Goal: Transaction & Acquisition: Purchase product/service

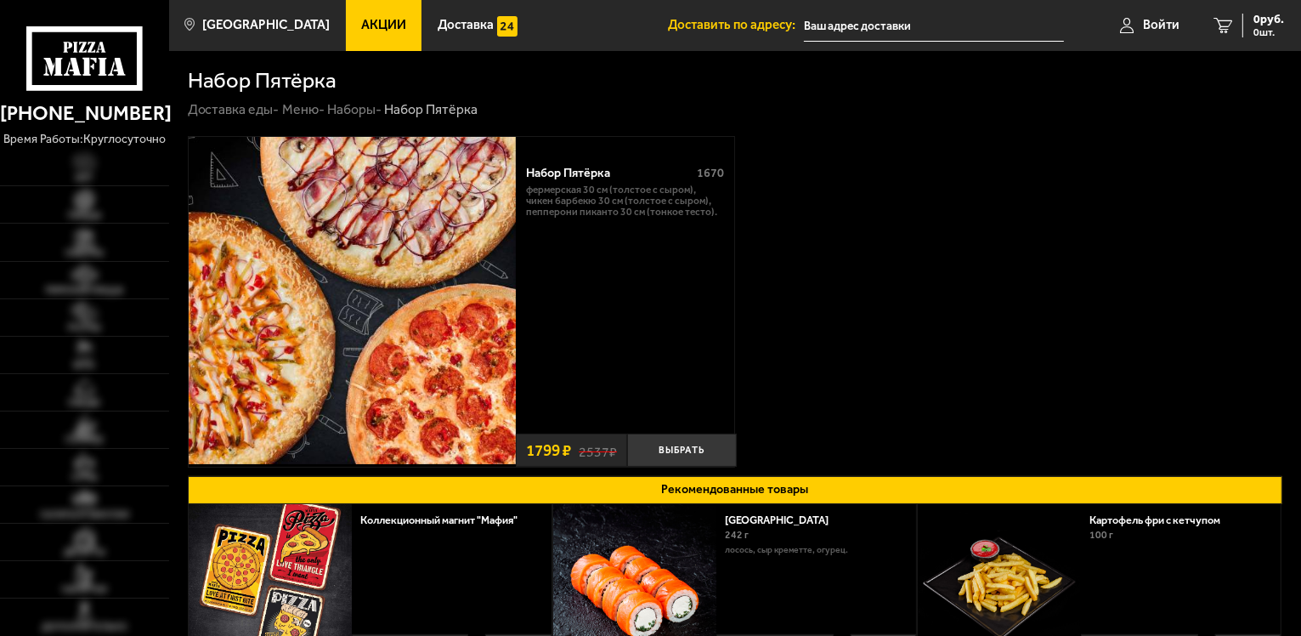
type input "[STREET_ADDRESS]"
click at [93, 206] on img at bounding box center [85, 199] width 52 height 21
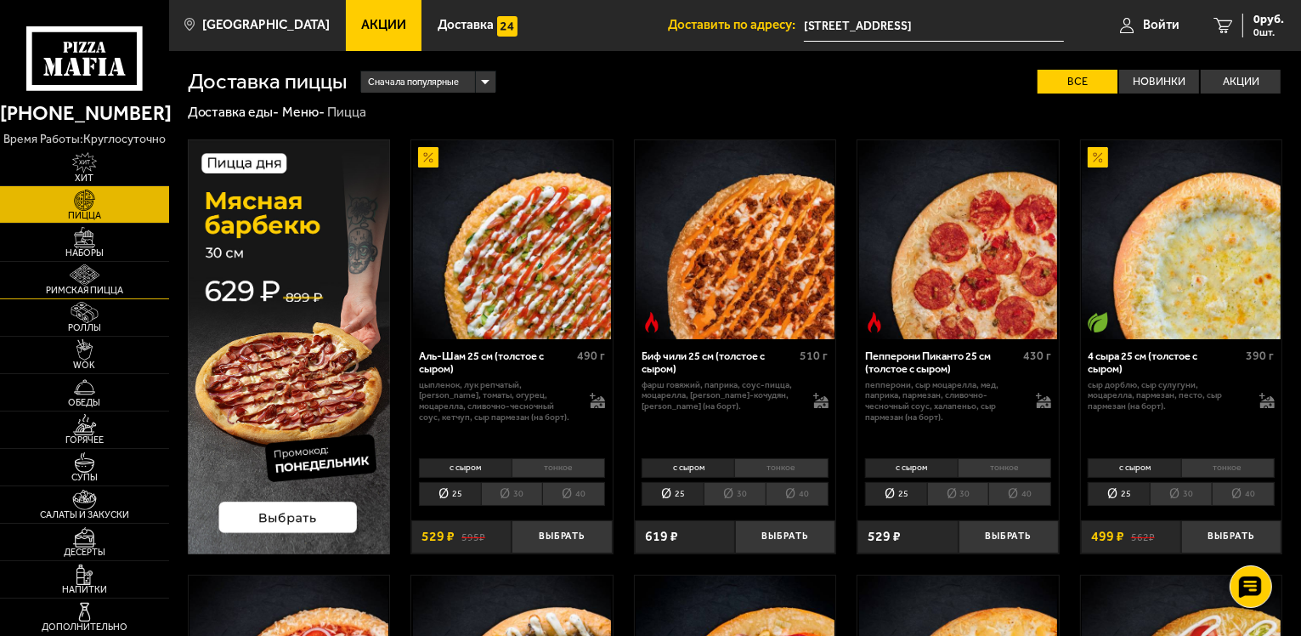
click at [99, 274] on img at bounding box center [85, 274] width 52 height 21
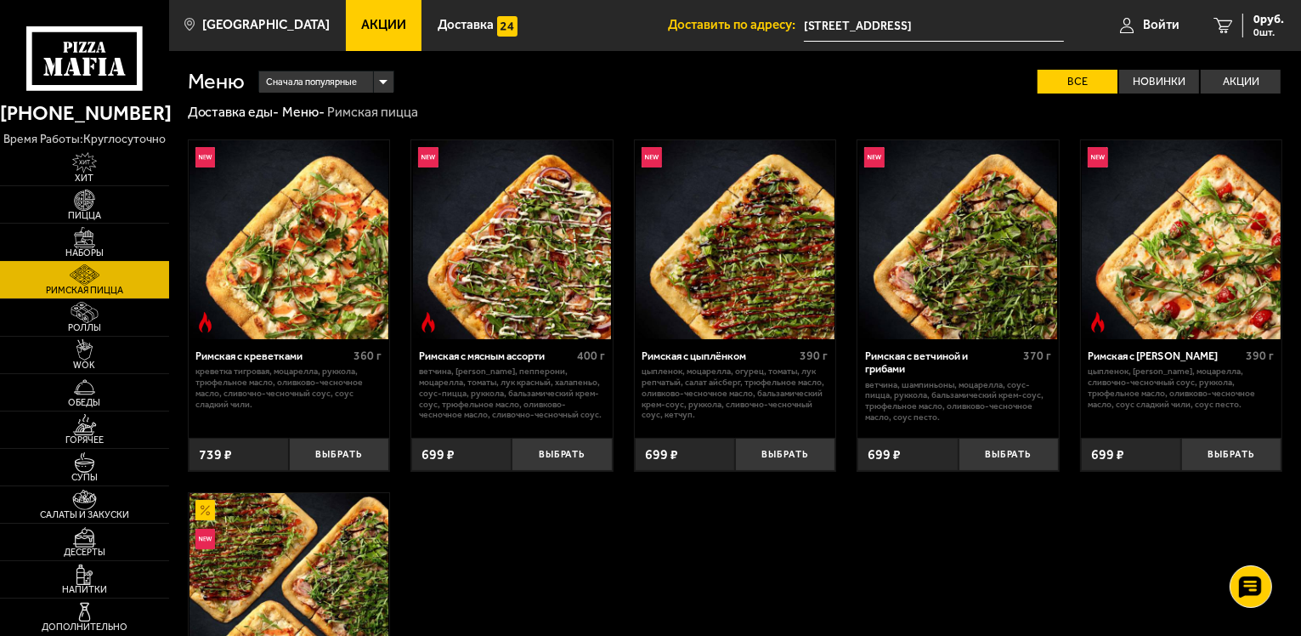
click at [111, 245] on link "Наборы" at bounding box center [84, 241] width 169 height 37
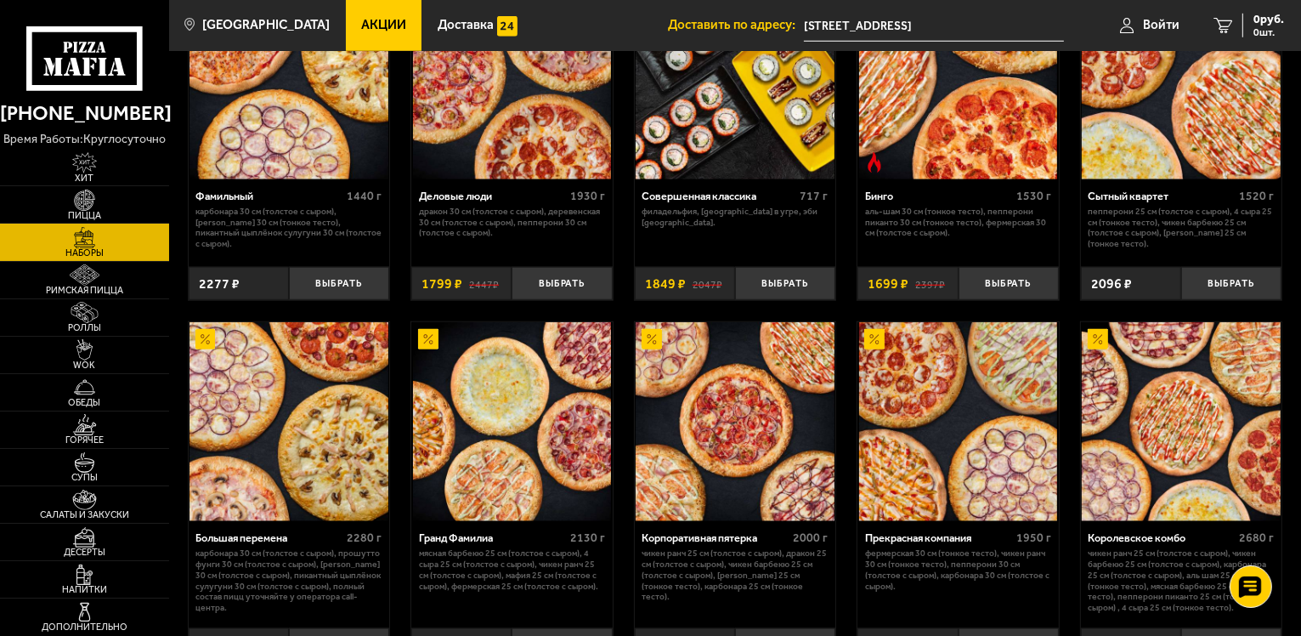
scroll to position [1603, 0]
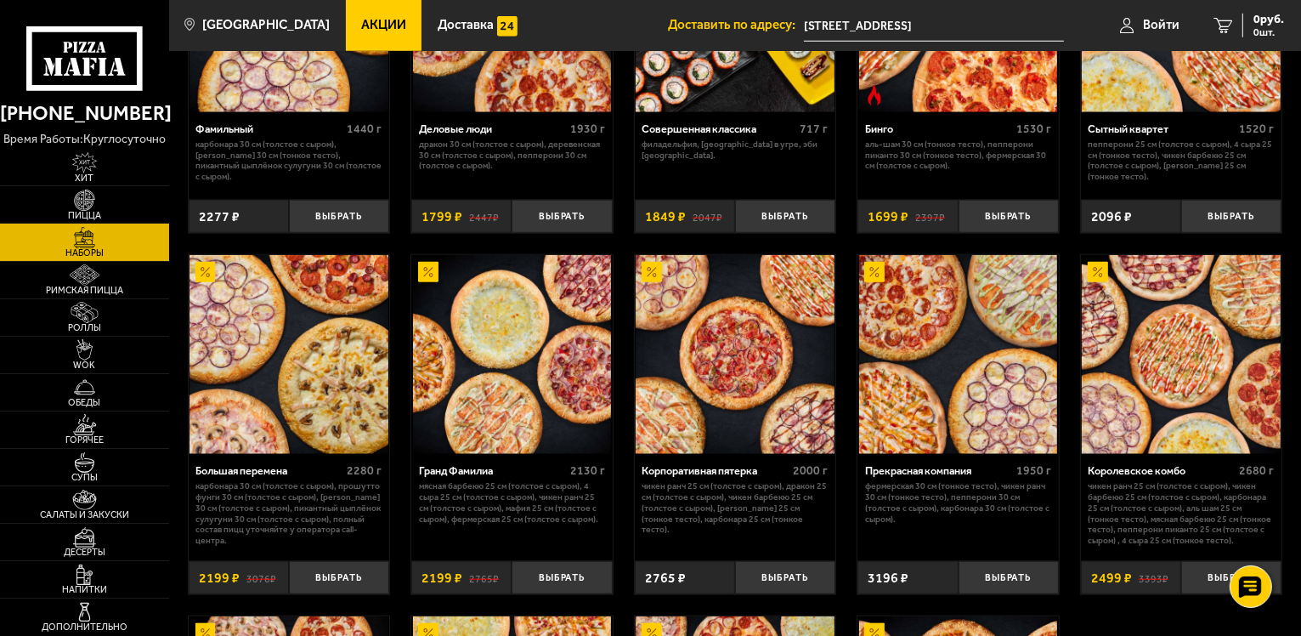
click at [359, 334] on img at bounding box center [288, 354] width 199 height 199
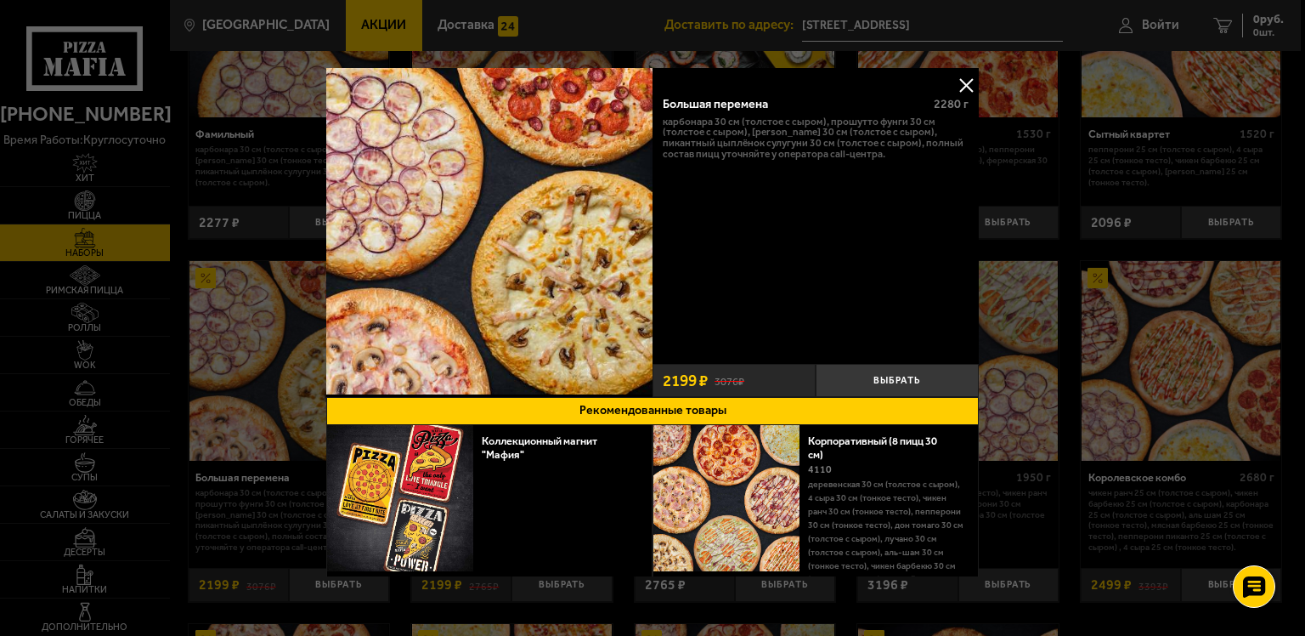
click at [969, 81] on button at bounding box center [965, 84] width 25 height 25
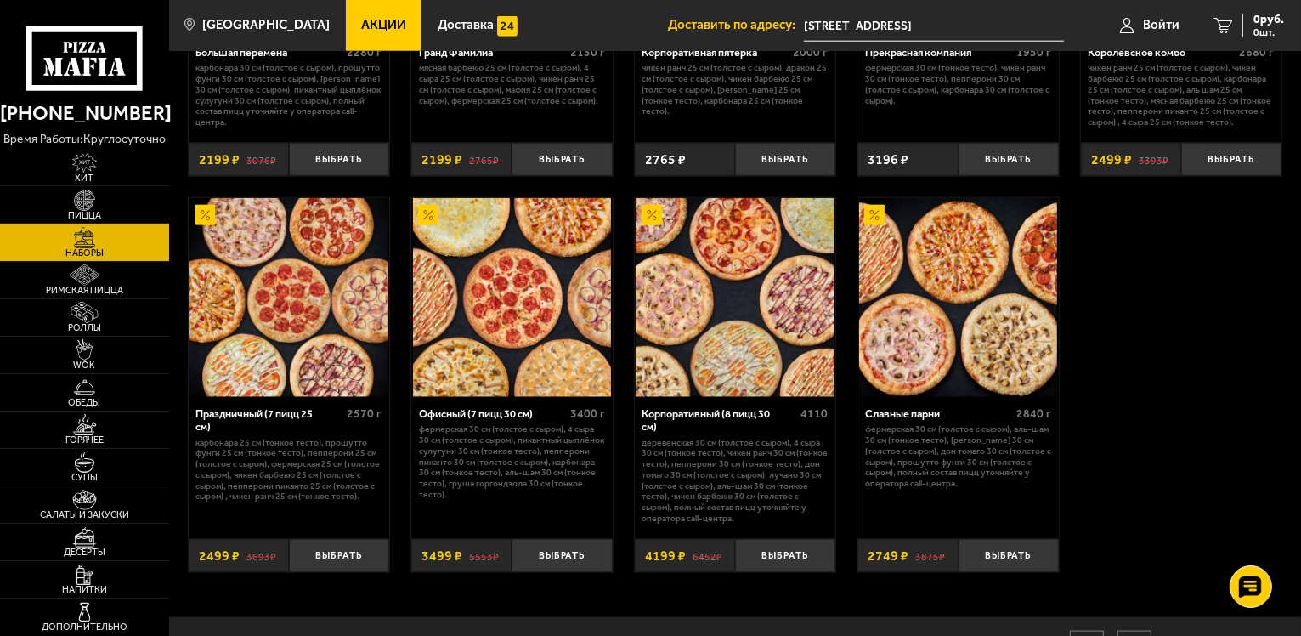
scroll to position [2022, 0]
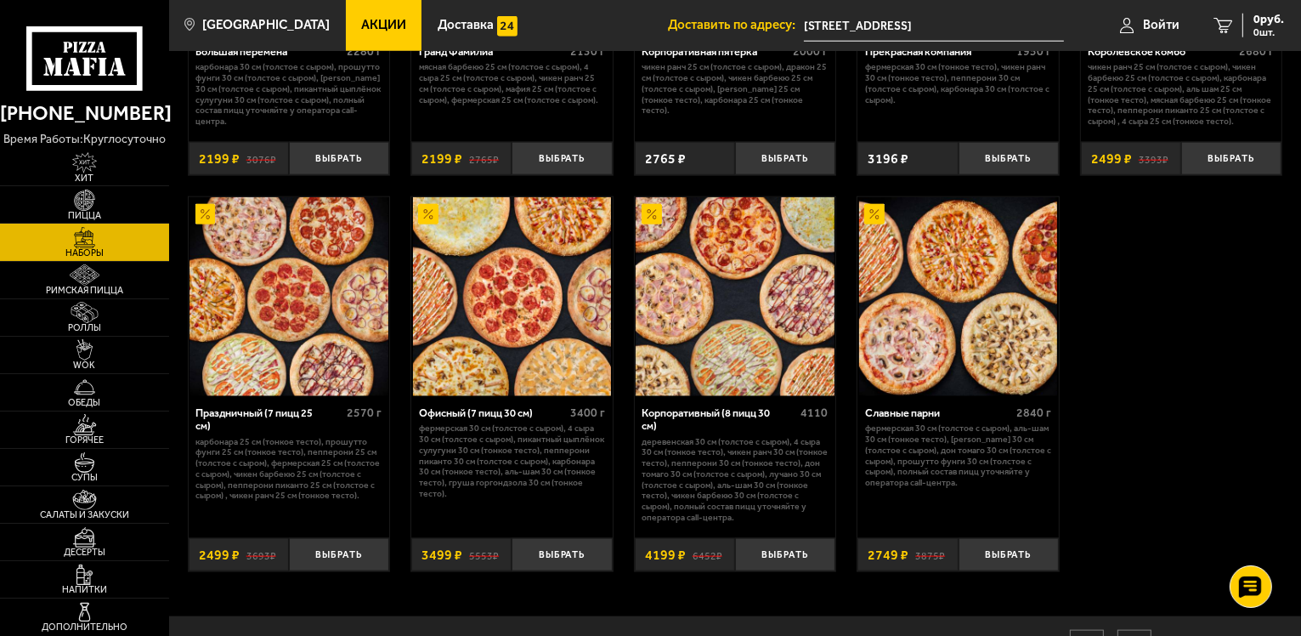
click at [931, 382] on img at bounding box center [958, 296] width 199 height 199
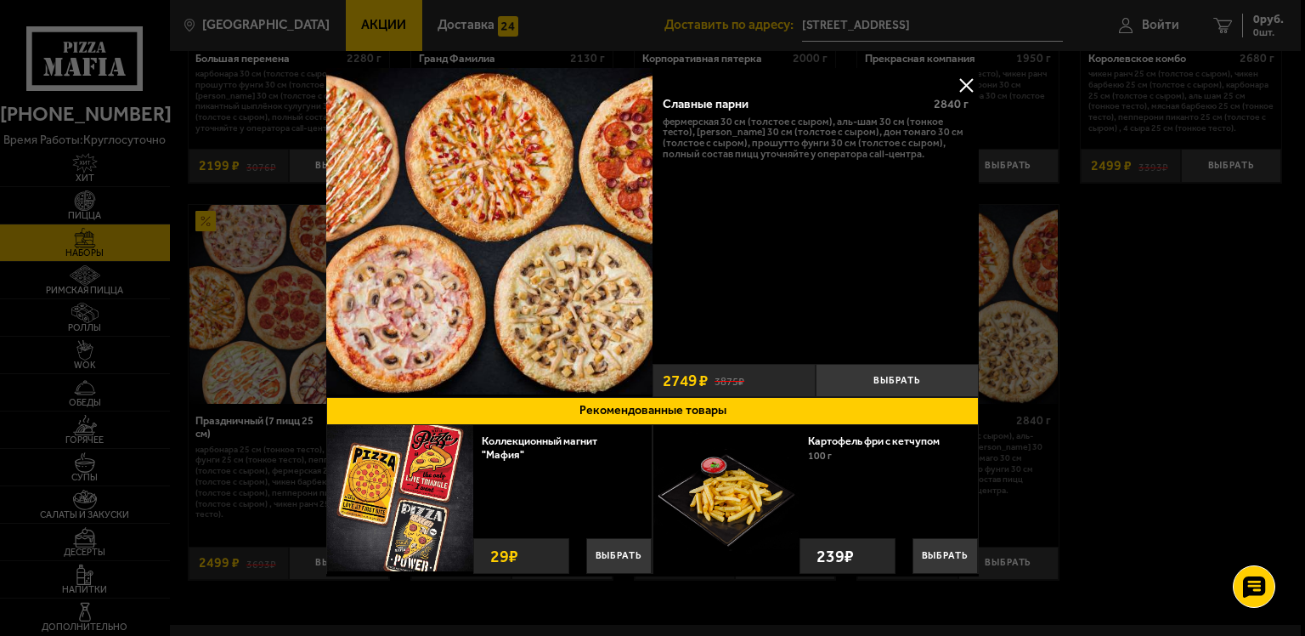
click at [961, 83] on button at bounding box center [965, 84] width 25 height 25
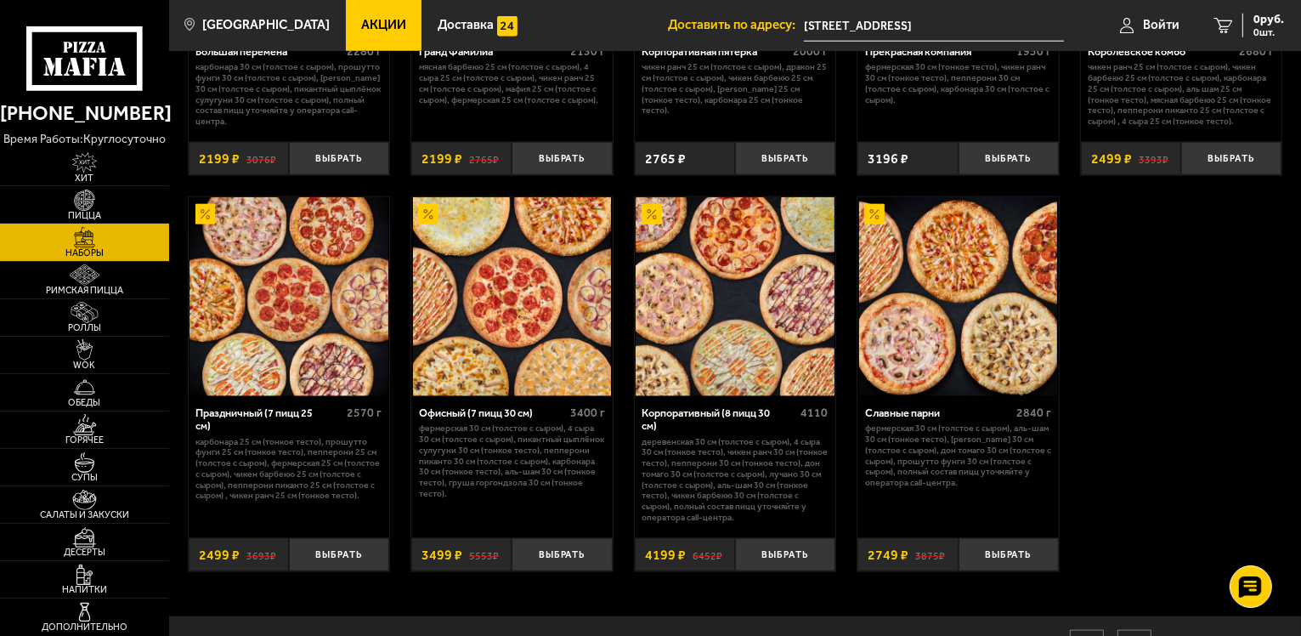
click at [980, 347] on img at bounding box center [958, 296] width 199 height 199
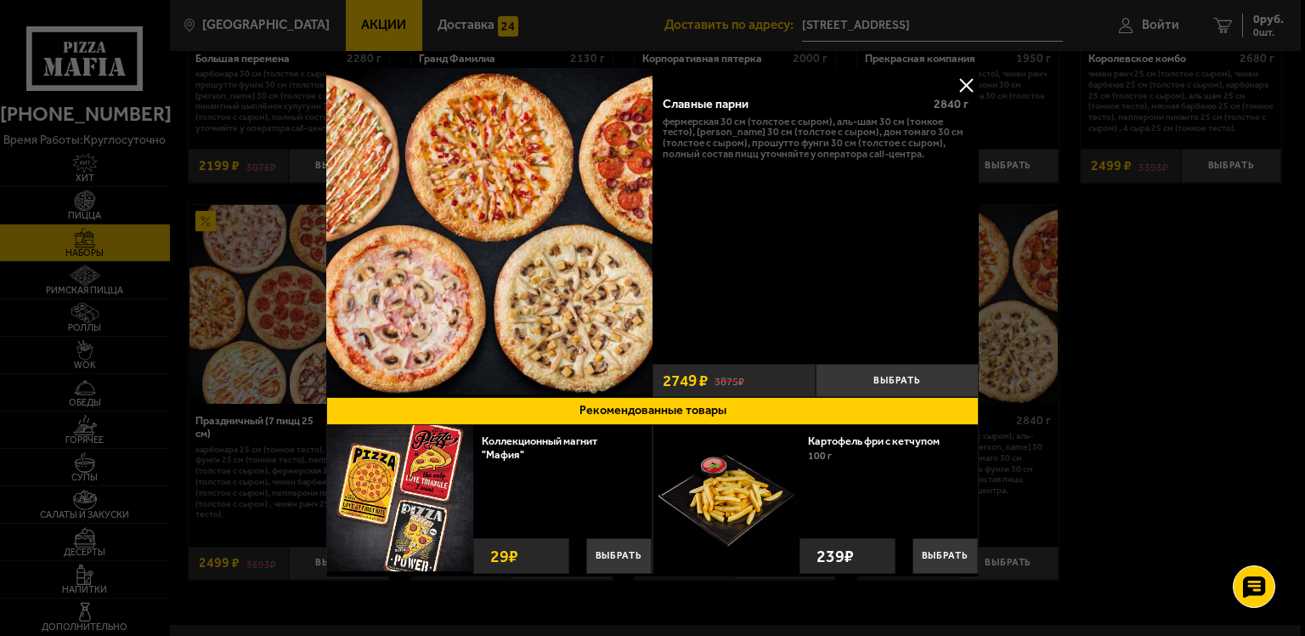
click at [953, 85] on button at bounding box center [965, 84] width 25 height 25
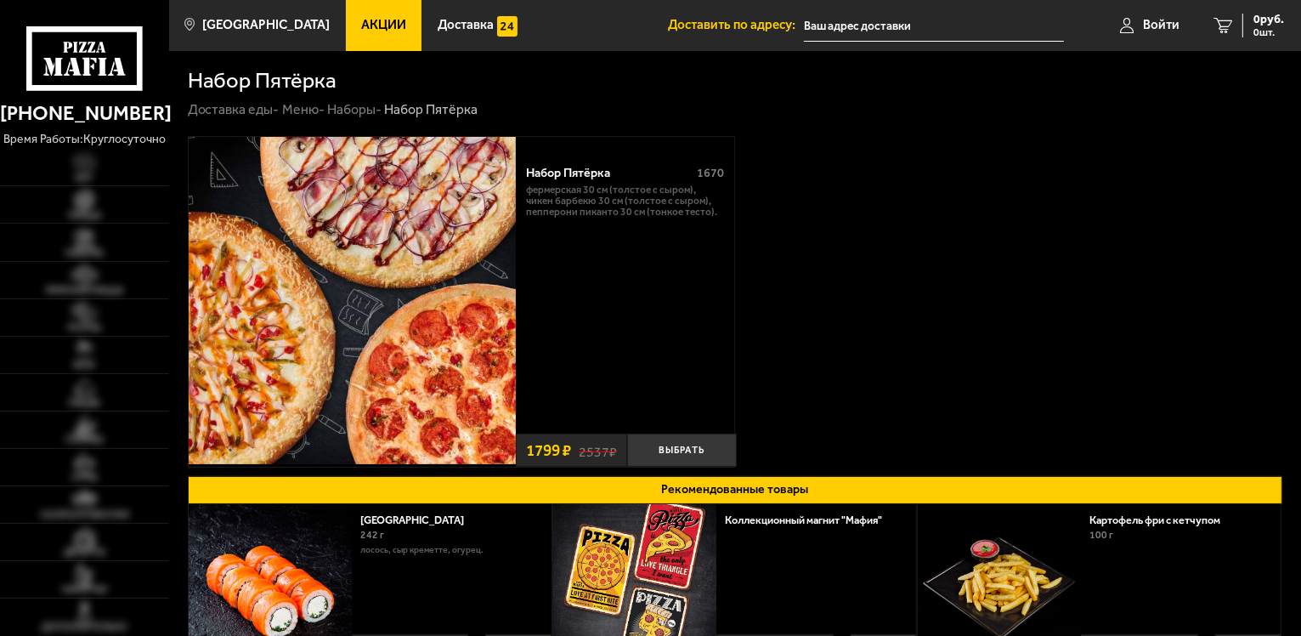
type input "[STREET_ADDRESS]"
click at [94, 208] on img at bounding box center [85, 199] width 52 height 21
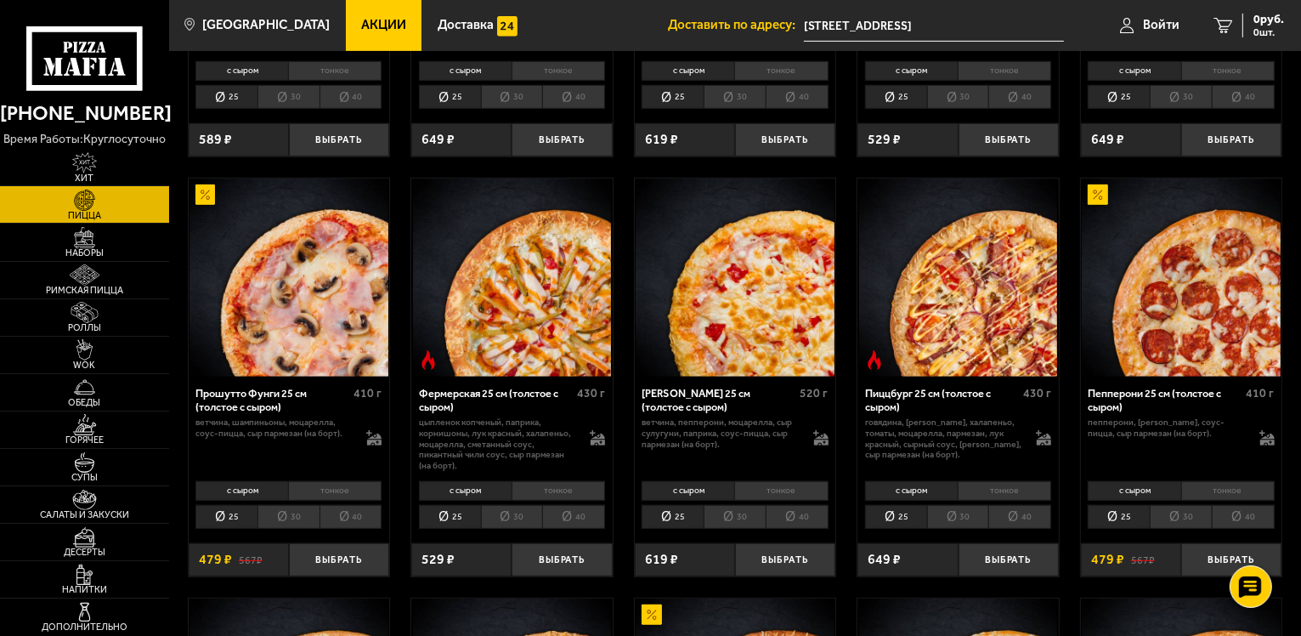
scroll to position [848, 0]
